Goal: Use online tool/utility: Utilize a website feature to perform a specific function

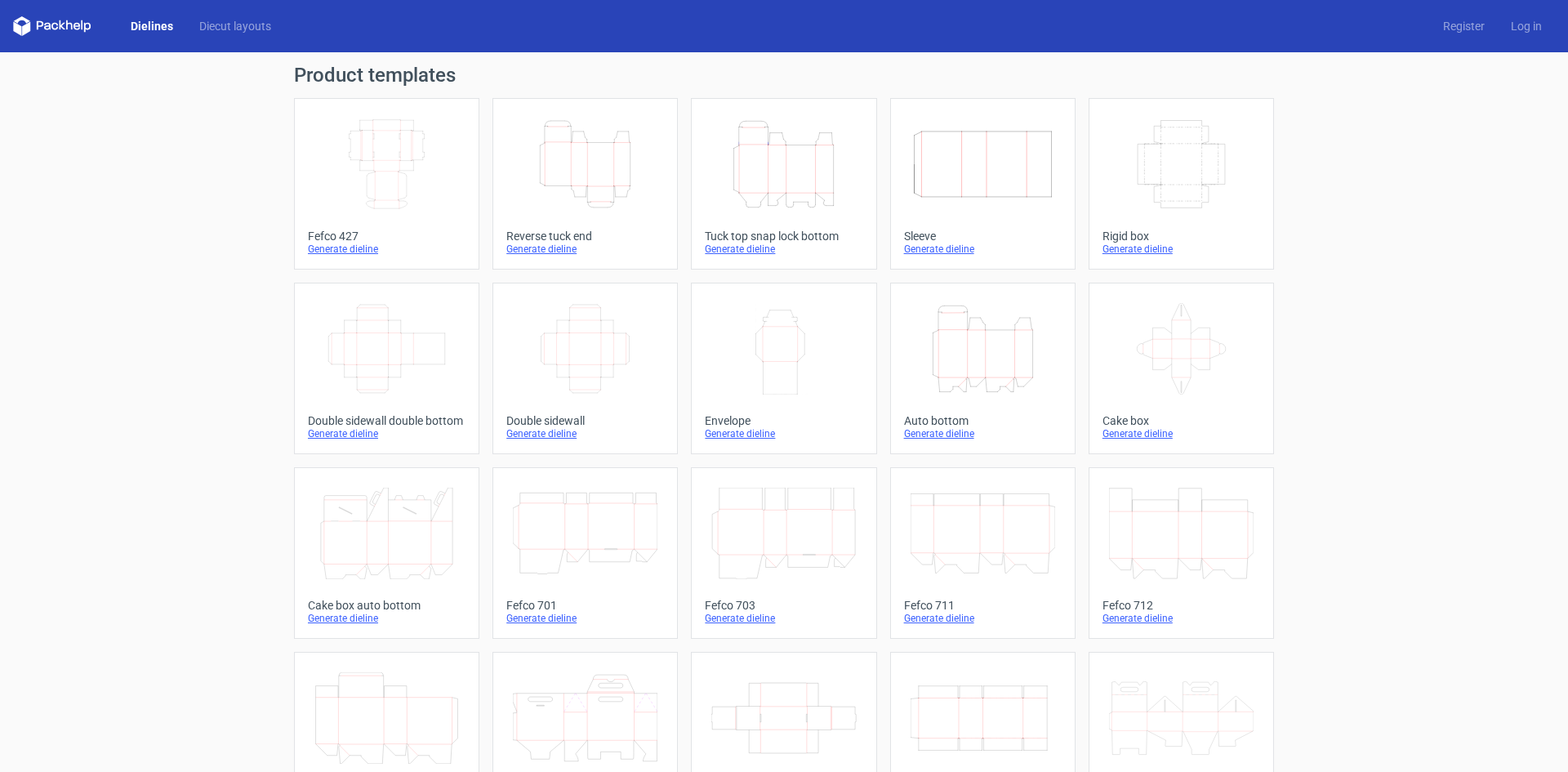
click at [601, 352] on icon "Width Depth Height" at bounding box center [585, 349] width 145 height 91
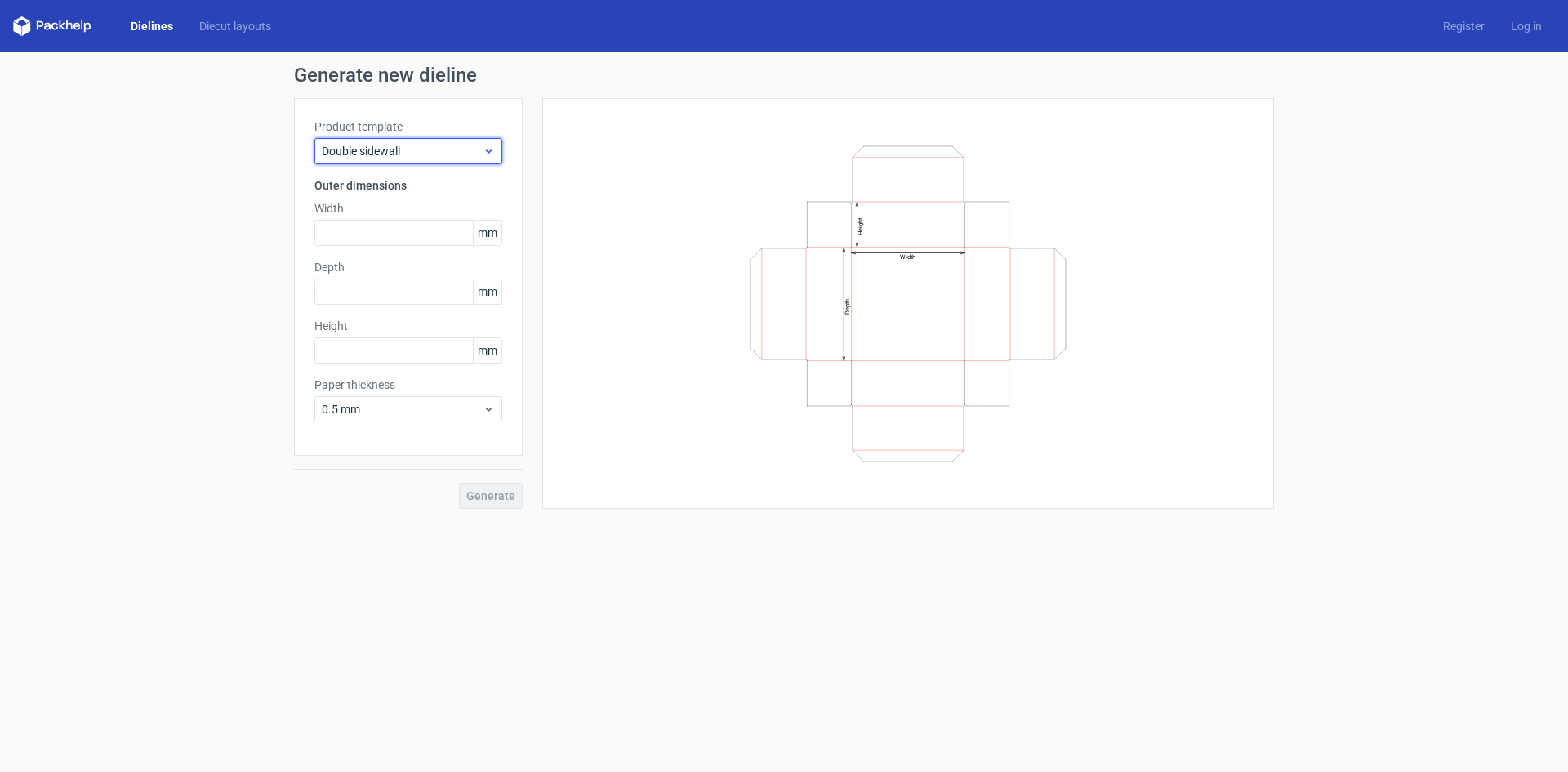
click at [473, 157] on span "Double sidewall" at bounding box center [401, 151] width 161 height 17
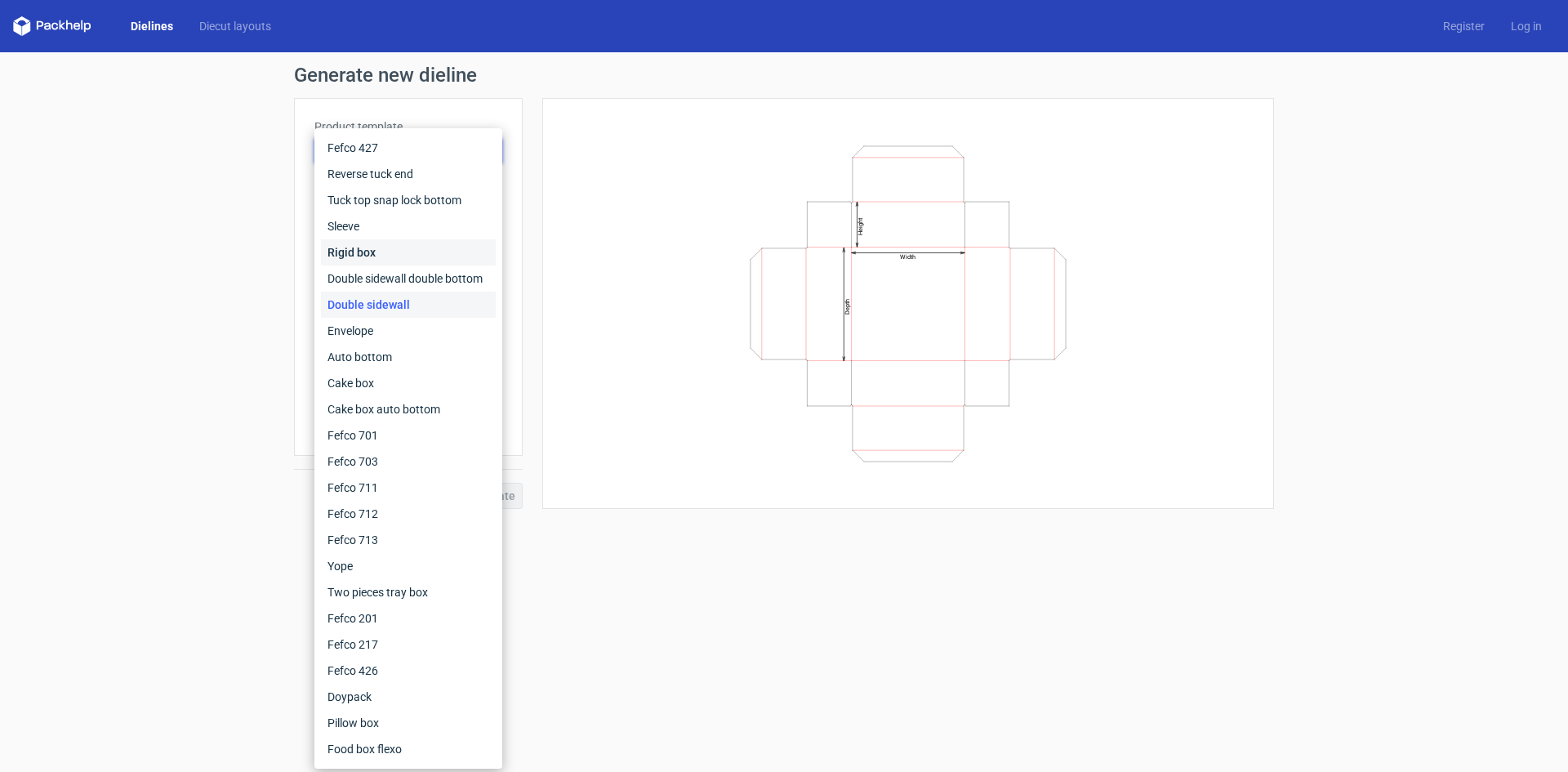
click at [432, 253] on div "Rigid box" at bounding box center [408, 252] width 175 height 26
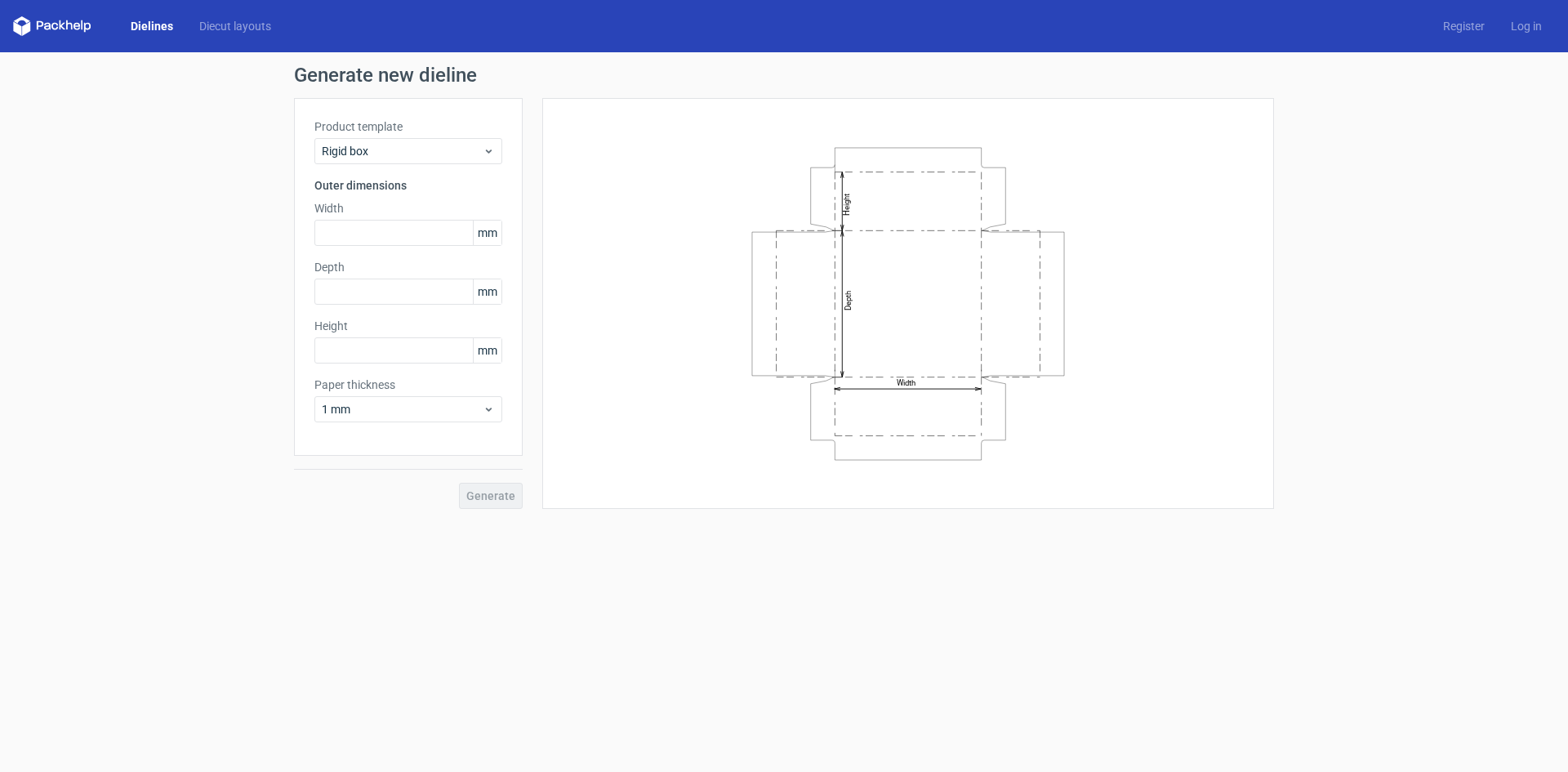
click at [720, 185] on icon "Width Depth Height" at bounding box center [908, 304] width 490 height 327
click at [351, 229] on input "text" at bounding box center [408, 233] width 188 height 26
type input "25"
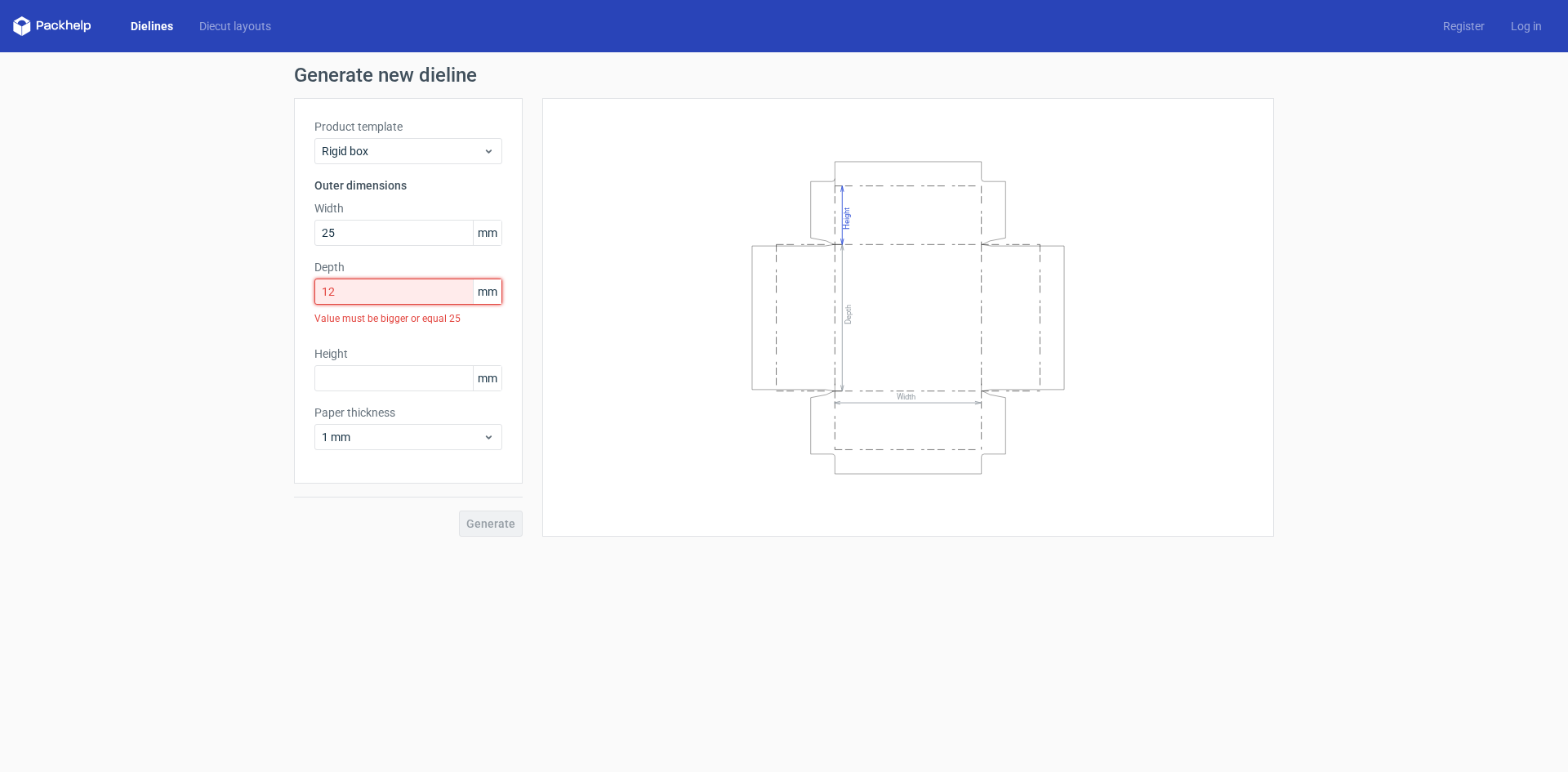
click at [362, 296] on input "12" at bounding box center [408, 292] width 188 height 26
drag, startPoint x: 362, startPoint y: 296, endPoint x: 179, endPoint y: 273, distance: 184.4
click at [179, 273] on div "Generate new dieline Product template Rigid box Outer dimensions Width 25 mm De…" at bounding box center [784, 300] width 1568 height 497
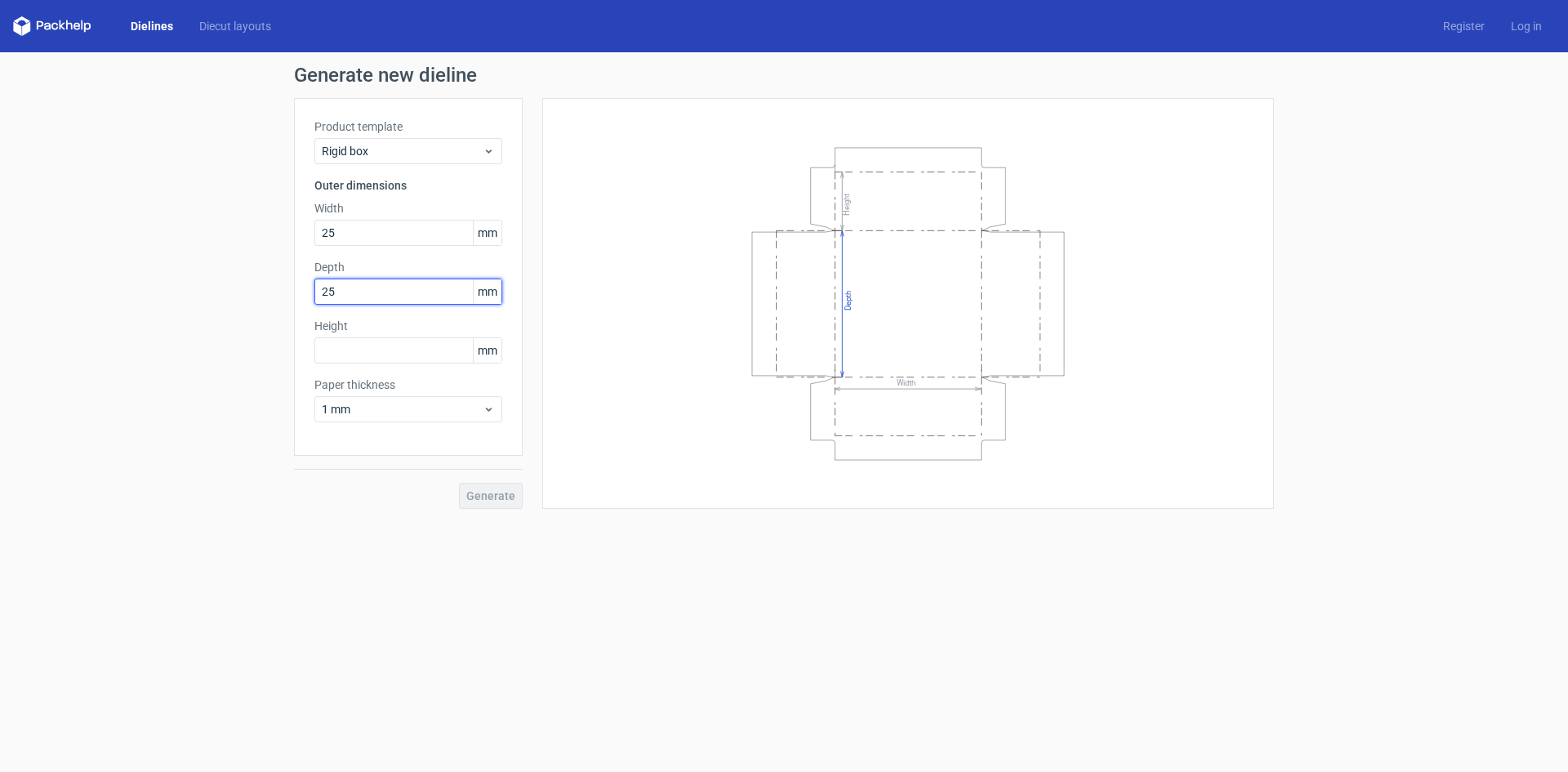
type input "25"
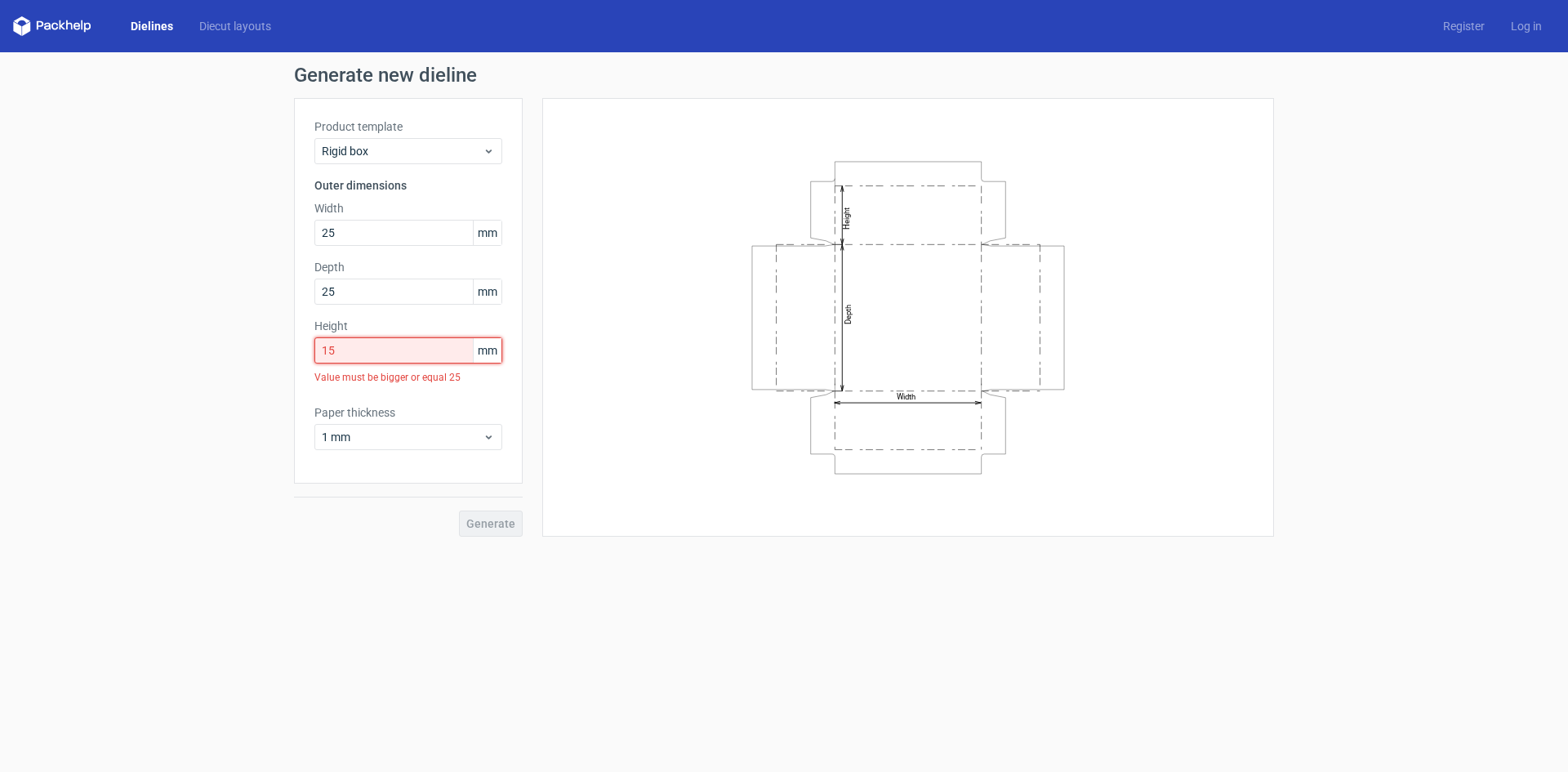
click at [357, 357] on input "15" at bounding box center [408, 350] width 188 height 26
drag, startPoint x: 357, startPoint y: 351, endPoint x: 98, endPoint y: 325, distance: 260.3
click at [98, 325] on div "Generate new dieline Product template Rigid box Outer dimensions Width 25 mm De…" at bounding box center [784, 300] width 1568 height 497
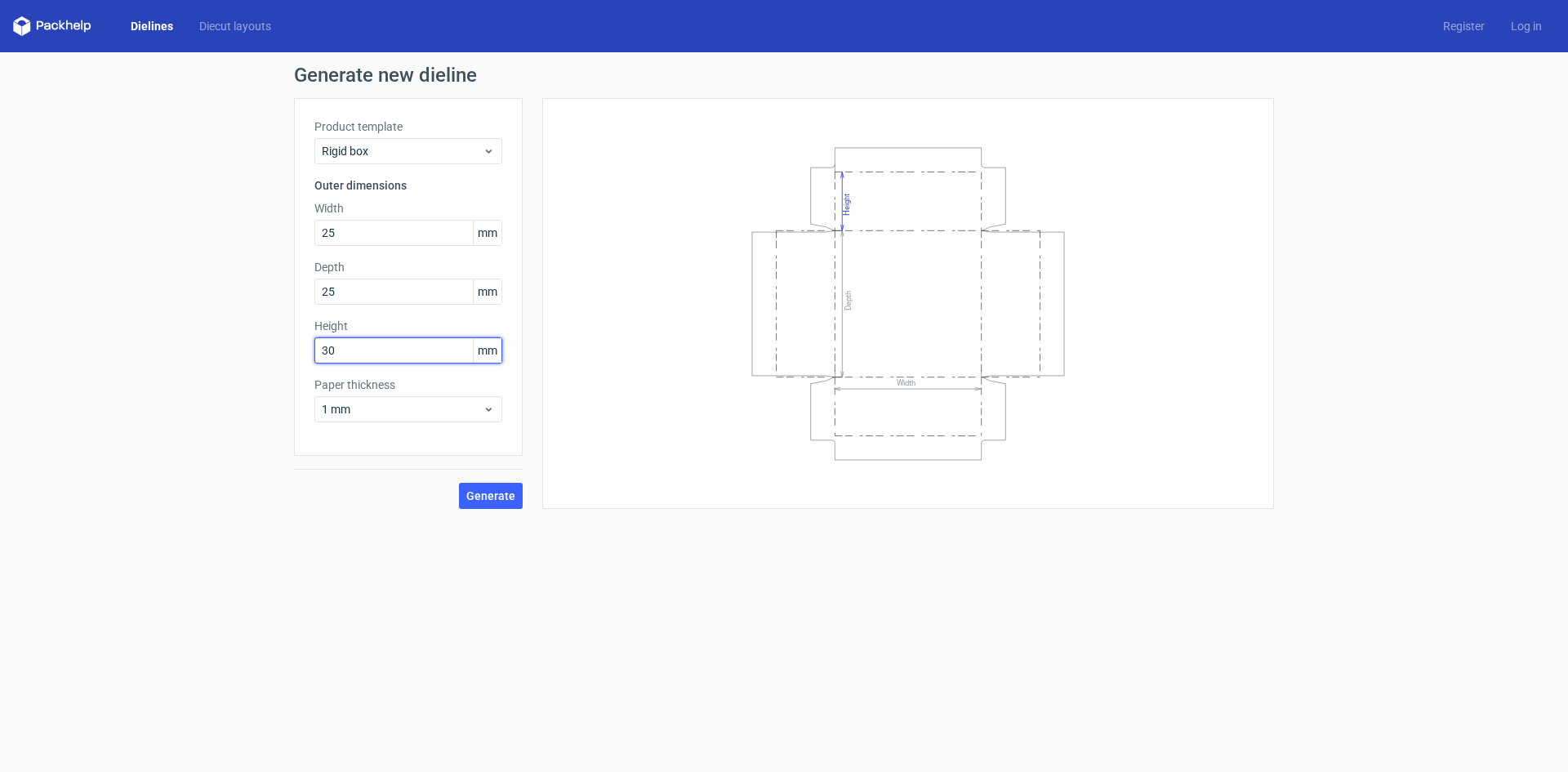
type input "30"
click at [494, 498] on span "Generate" at bounding box center [491, 495] width 49 height 11
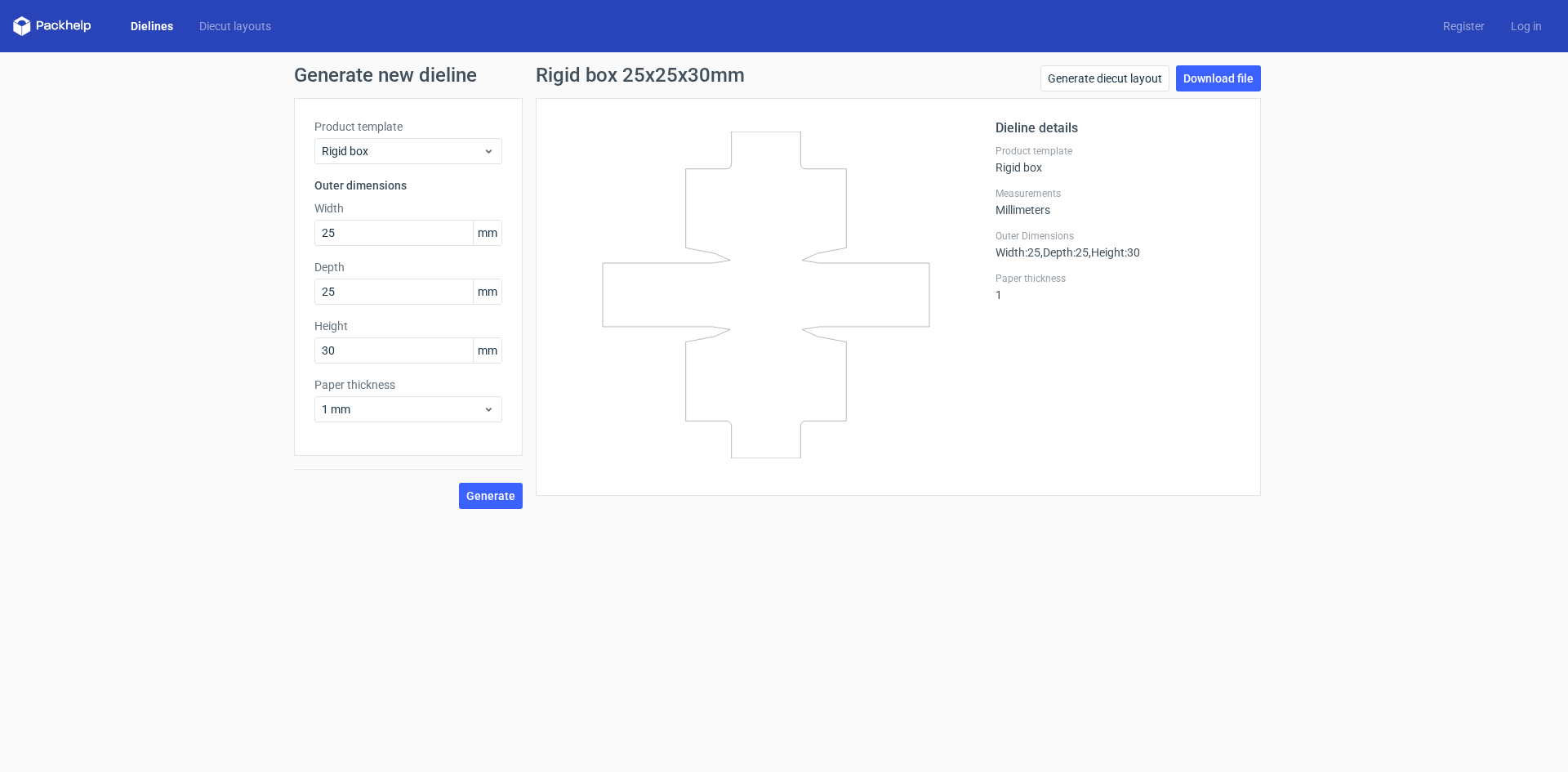
click at [714, 342] on icon at bounding box center [766, 295] width 394 height 327
click at [372, 237] on input "25" at bounding box center [408, 233] width 188 height 26
drag, startPoint x: 372, startPoint y: 237, endPoint x: 0, endPoint y: 176, distance: 377.0
click at [0, 172] on div "Generate new dieline Product template Rigid box Outer dimensions Width 25 mm De…" at bounding box center [784, 286] width 1568 height 470
click at [757, 631] on form "Generate new dieline Product template Rigid box Outer dimensions Width 25 mm De…" at bounding box center [784, 411] width 1568 height 719
